Goal: Information Seeking & Learning: Learn about a topic

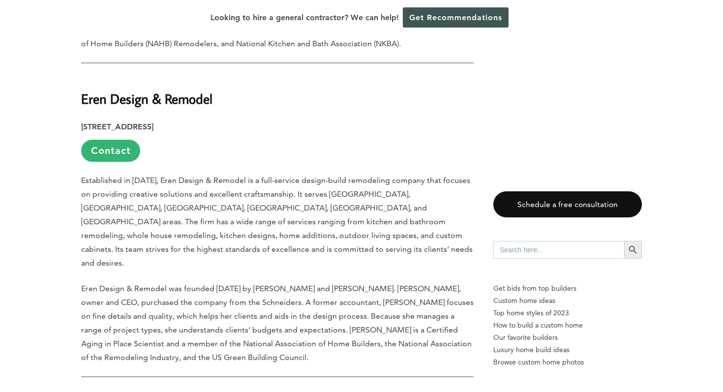
scroll to position [967, 0]
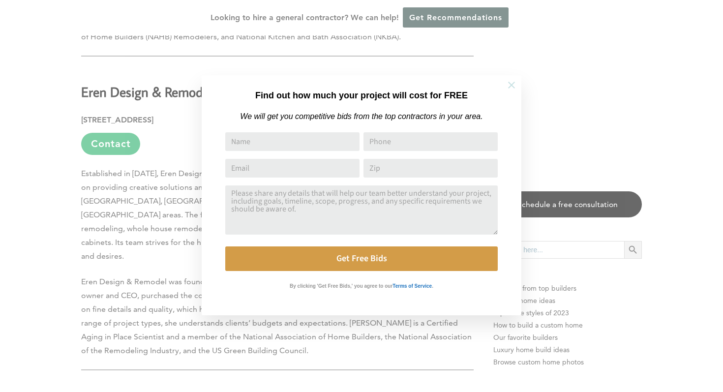
click at [507, 83] on icon at bounding box center [511, 85] width 11 height 11
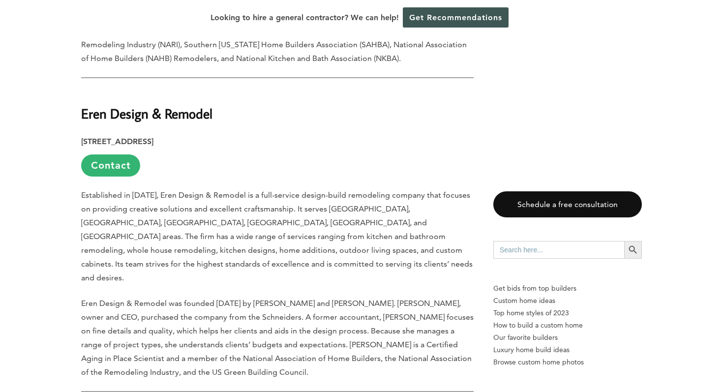
scroll to position [944, 0]
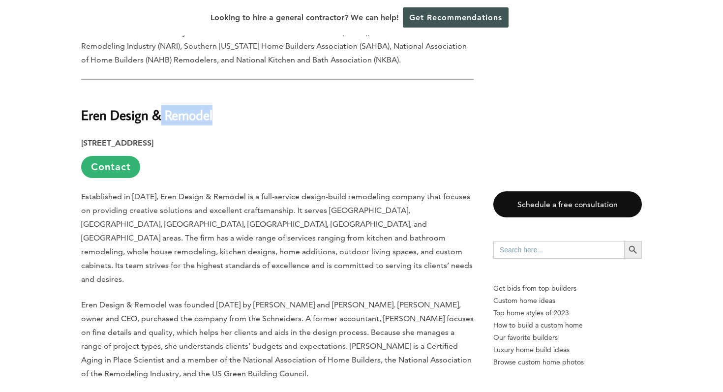
drag, startPoint x: 214, startPoint y: 74, endPoint x: 156, endPoint y: 78, distance: 57.2
click at [157, 92] on h2 "Eren Design & Remodel" at bounding box center [277, 109] width 393 height 34
click at [216, 92] on h2 "Eren Design & Remodel" at bounding box center [277, 109] width 393 height 34
drag, startPoint x: 214, startPoint y: 70, endPoint x: 81, endPoint y: 77, distance: 132.6
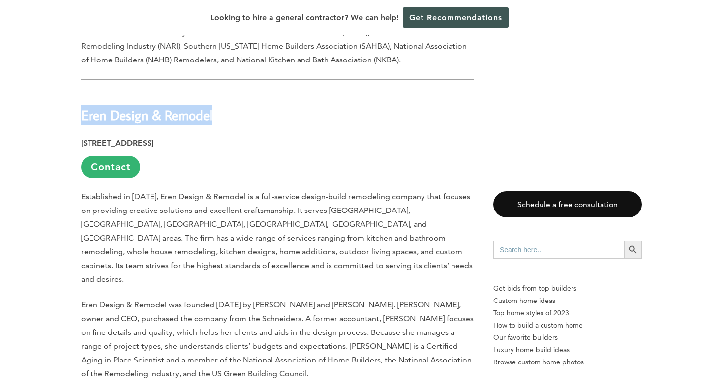
copy strong "Eren Design & Remodel"
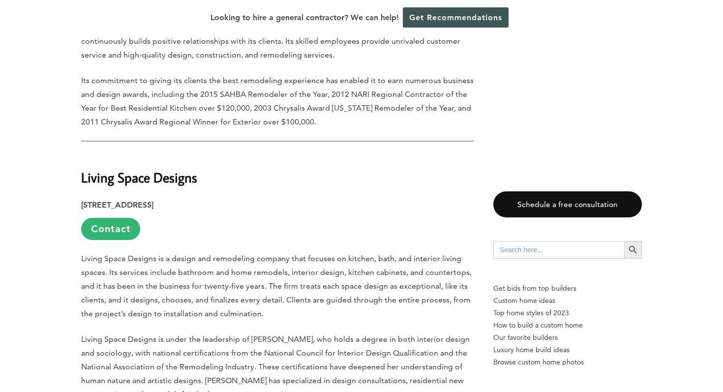
scroll to position [2082, 0]
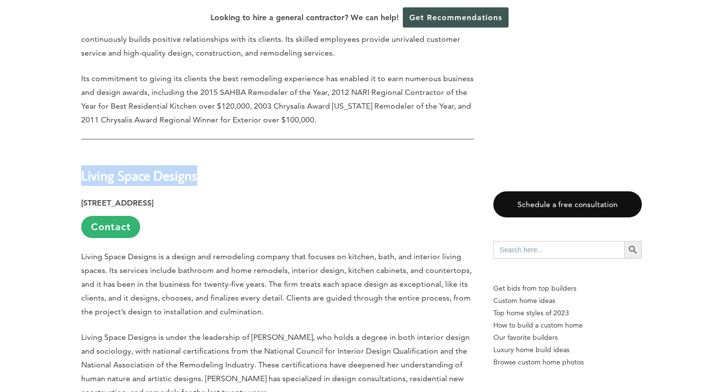
drag, startPoint x: 202, startPoint y: 122, endPoint x: 174, endPoint y: 150, distance: 40.4
click at [83, 152] on h2 "Living Space Designs" at bounding box center [277, 169] width 393 height 34
click at [278, 190] on div "Last updated on [DATE] 02:31 pm [GEOGRAPHIC_DATA] is the county seat of [GEOGRA…" at bounding box center [277, 160] width 393 height 3426
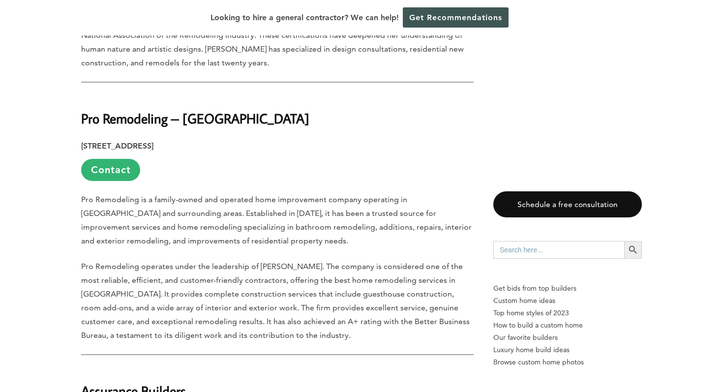
scroll to position [2412, 0]
drag, startPoint x: 221, startPoint y: 62, endPoint x: 206, endPoint y: 63, distance: 15.3
click at [206, 109] on strong "Pro Remodeling – [GEOGRAPHIC_DATA]" at bounding box center [195, 117] width 228 height 17
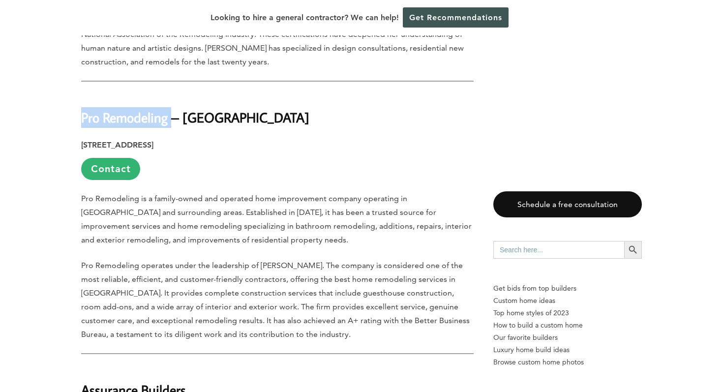
drag, startPoint x: 171, startPoint y: 63, endPoint x: 84, endPoint y: 63, distance: 87.1
click at [84, 109] on strong "Pro Remodeling – [GEOGRAPHIC_DATA]" at bounding box center [195, 117] width 228 height 17
copy strong "Pro Remodeling"
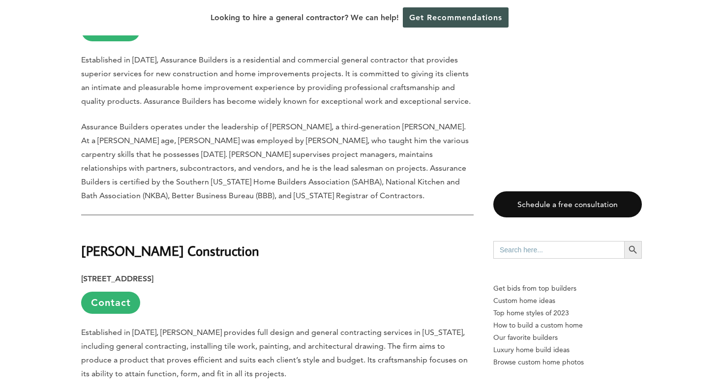
scroll to position [2827, 0]
